Goal: Information Seeking & Learning: Learn about a topic

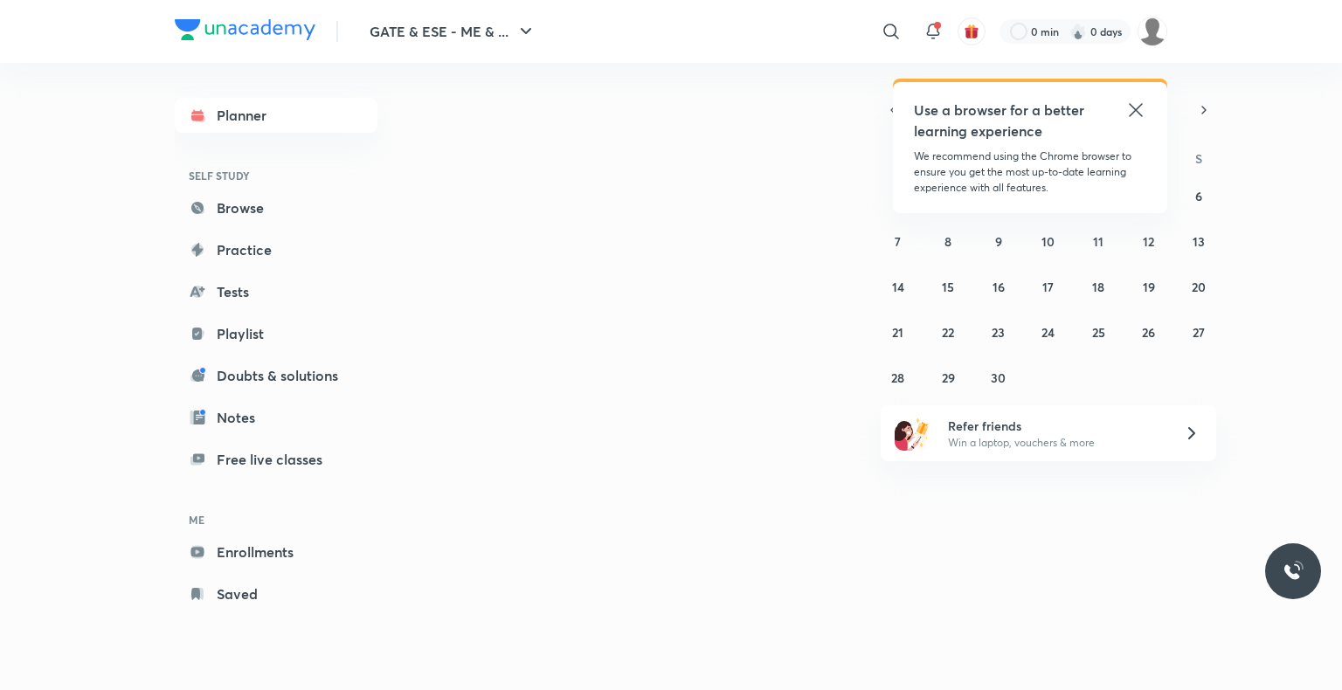
click at [1137, 110] on icon at bounding box center [1135, 110] width 21 height 21
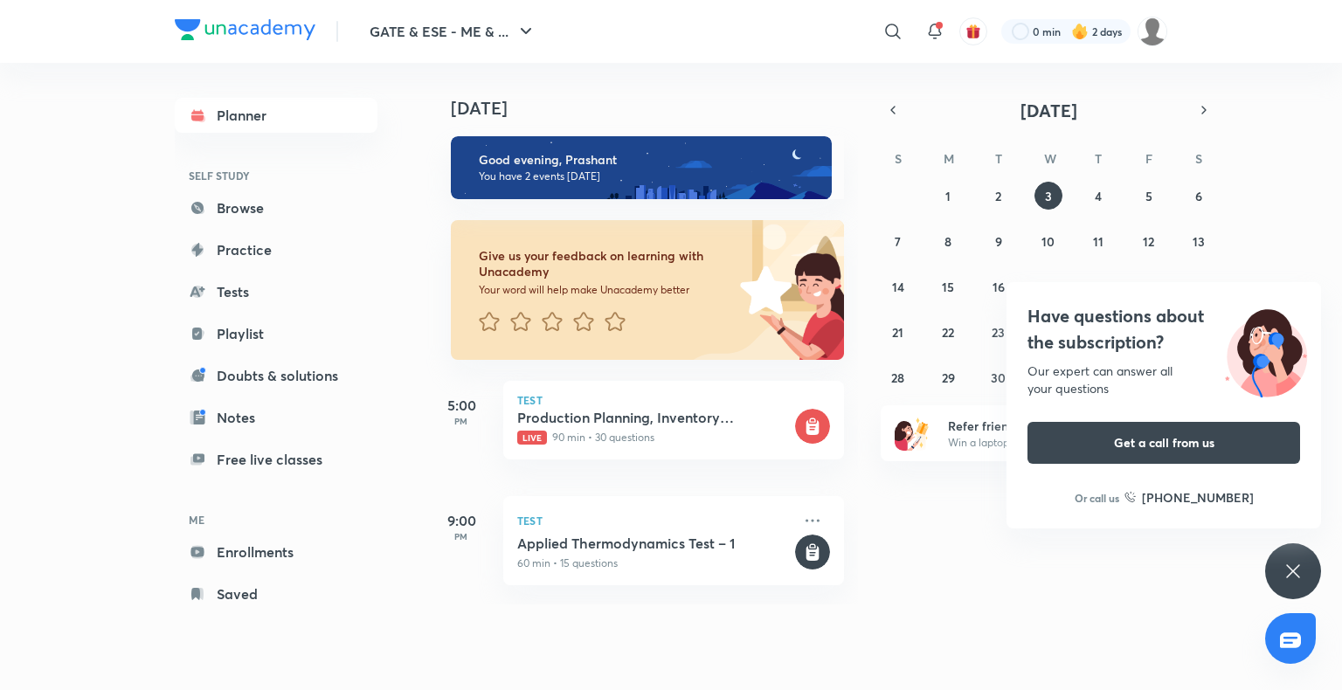
click at [1301, 581] on icon at bounding box center [1292, 571] width 21 height 21
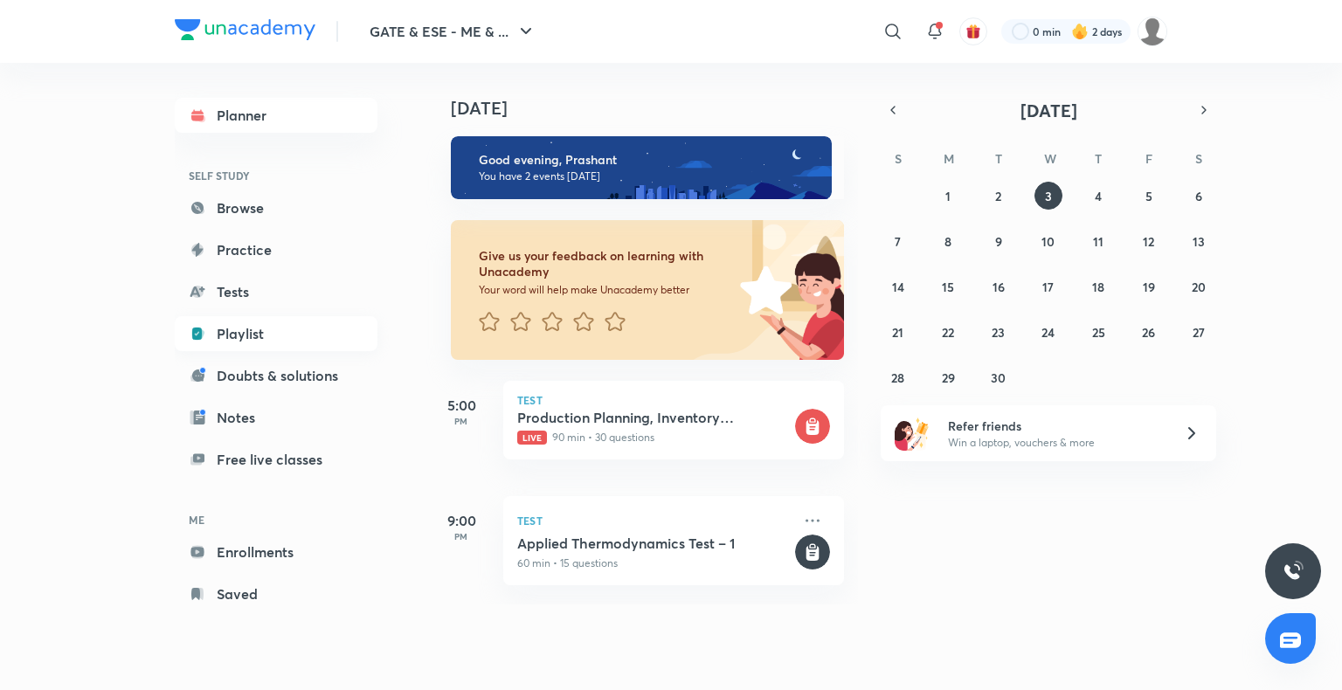
click at [271, 345] on link "Playlist" at bounding box center [276, 333] width 203 height 35
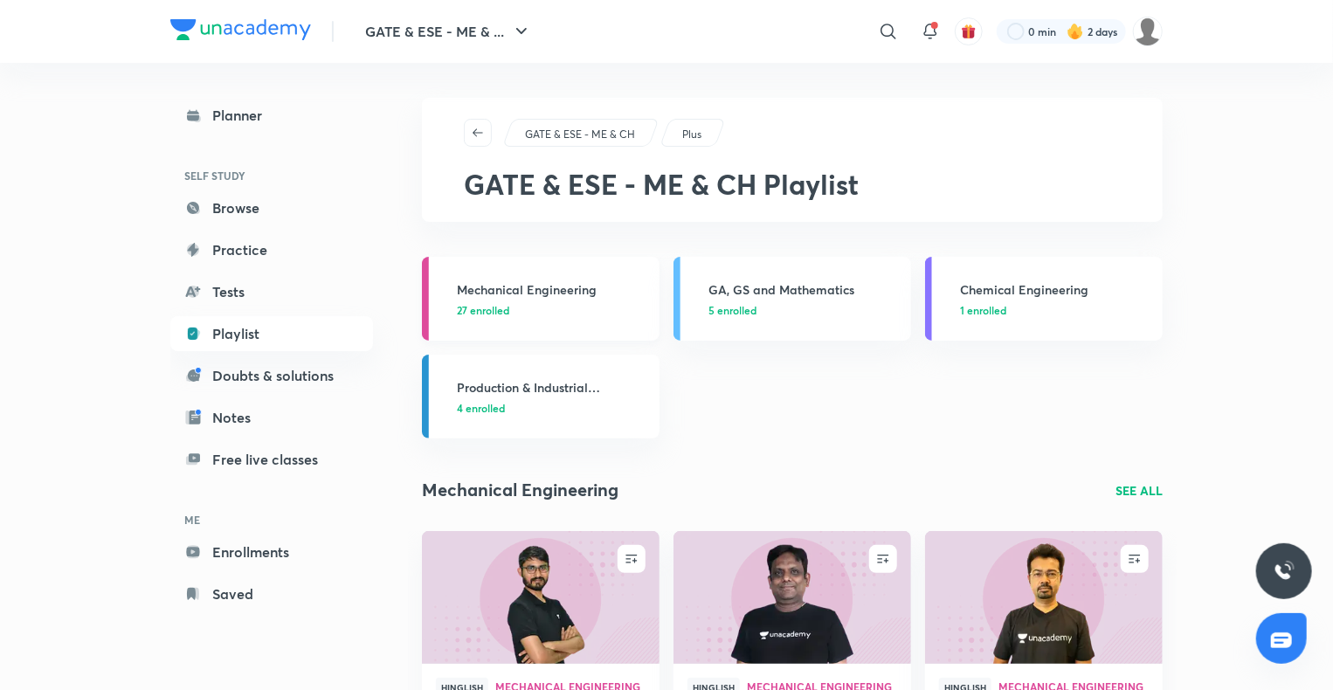
click at [529, 287] on h3 "Mechanical Engineering" at bounding box center [553, 289] width 192 height 18
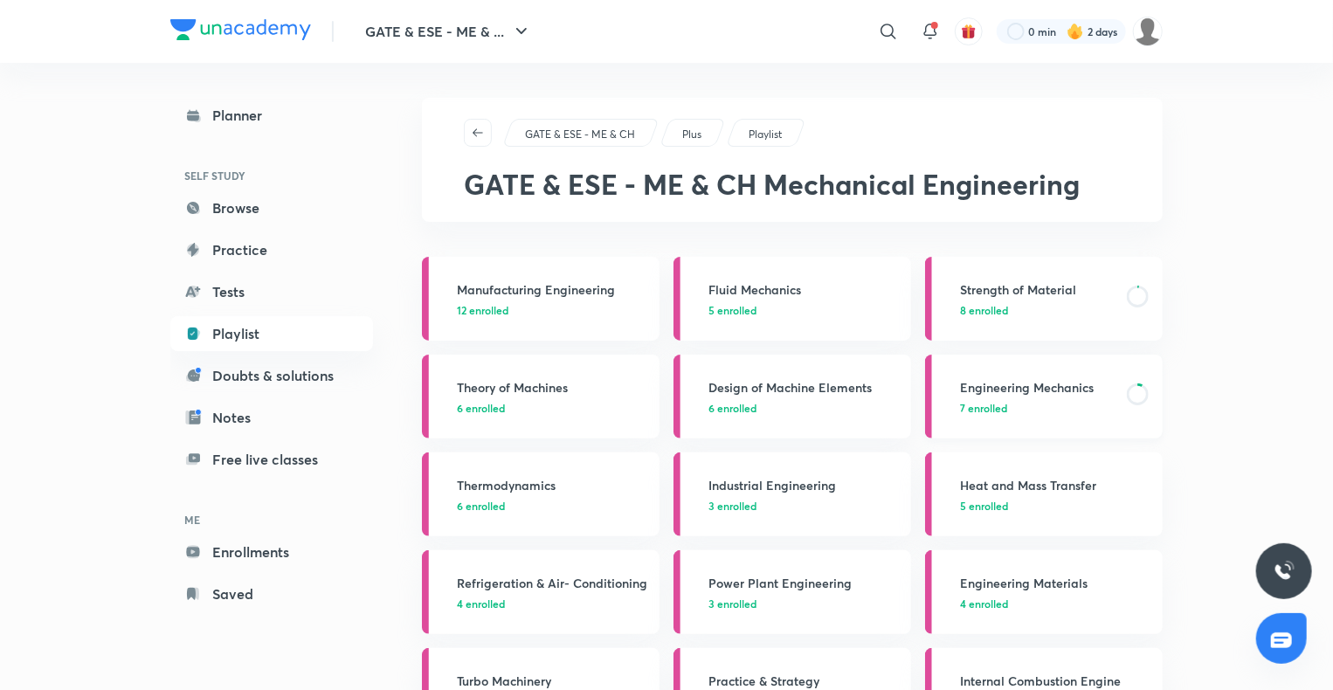
click at [1020, 378] on h3 "Engineering Mechanics" at bounding box center [1038, 387] width 156 height 18
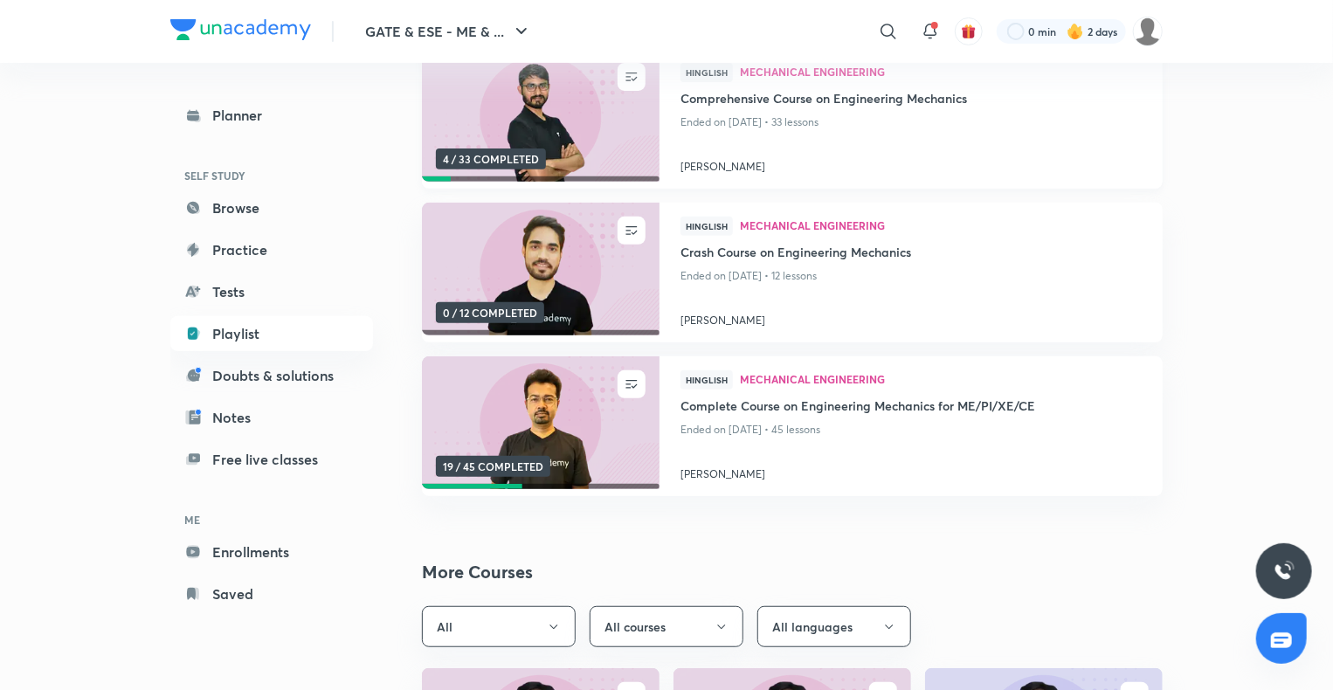
scroll to position [251, 0]
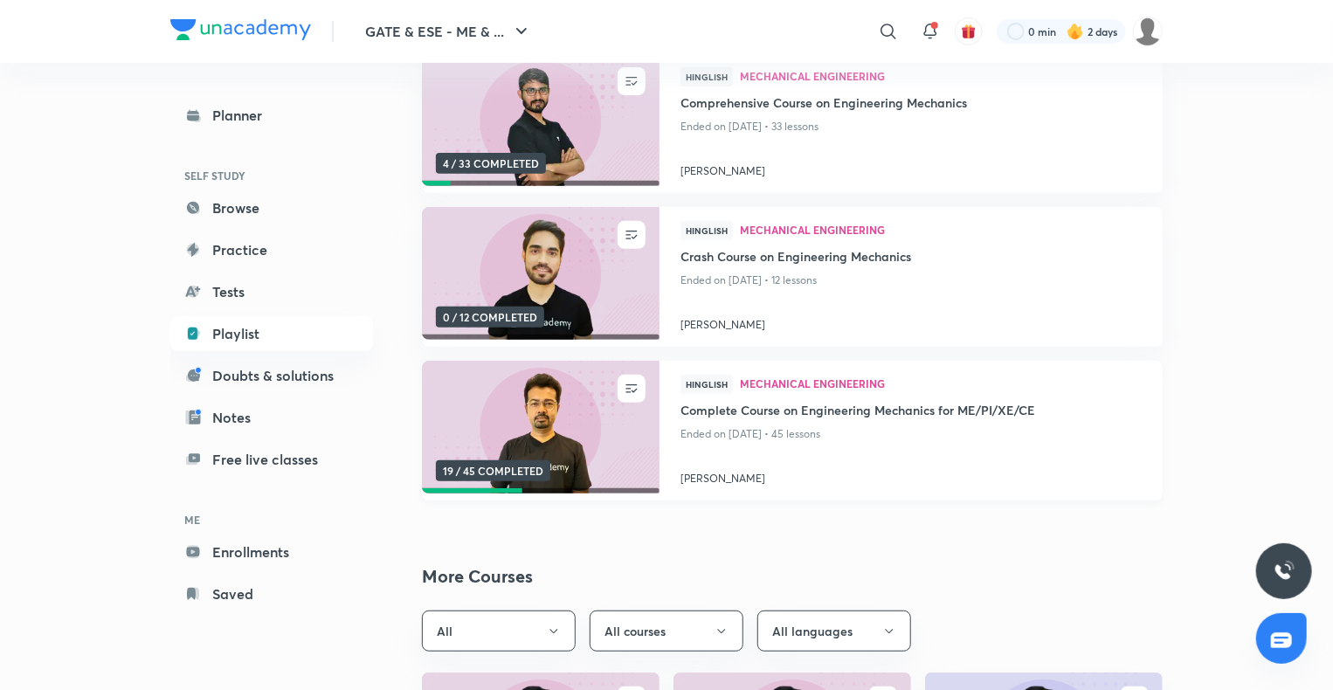
click at [456, 427] on img at bounding box center [540, 427] width 242 height 135
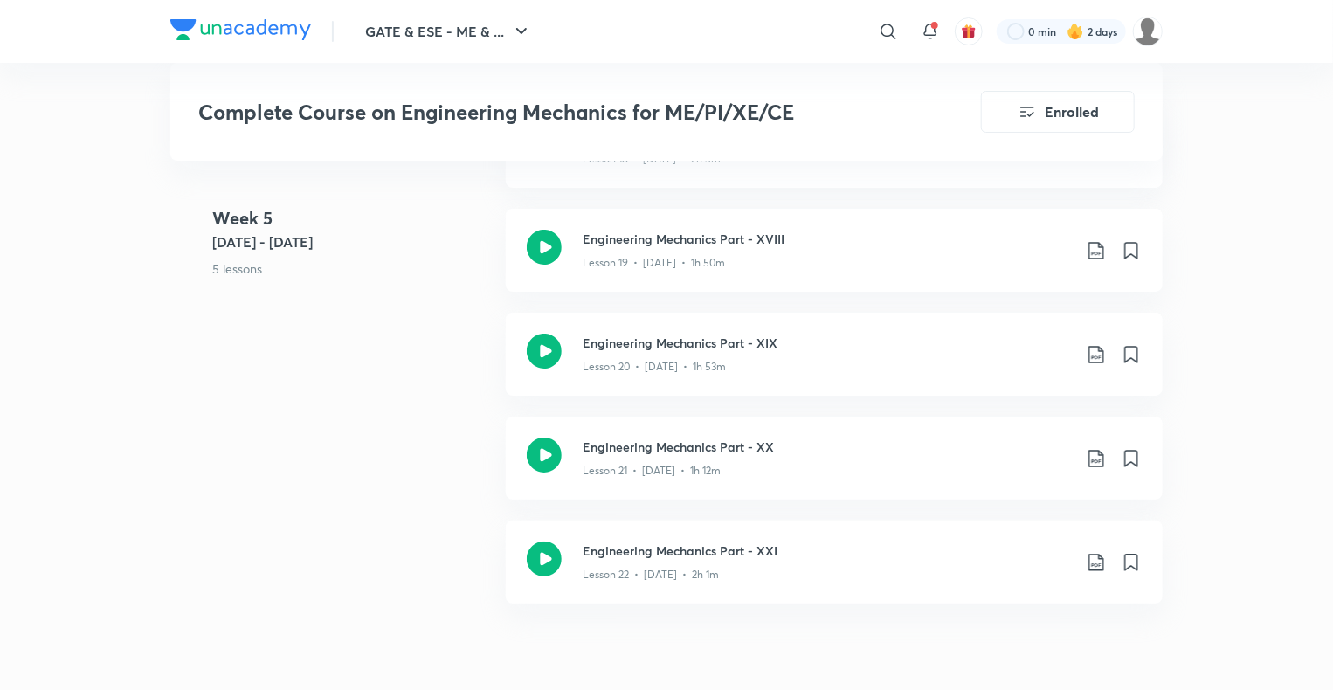
scroll to position [3274, 0]
